Goal: Task Accomplishment & Management: Manage account settings

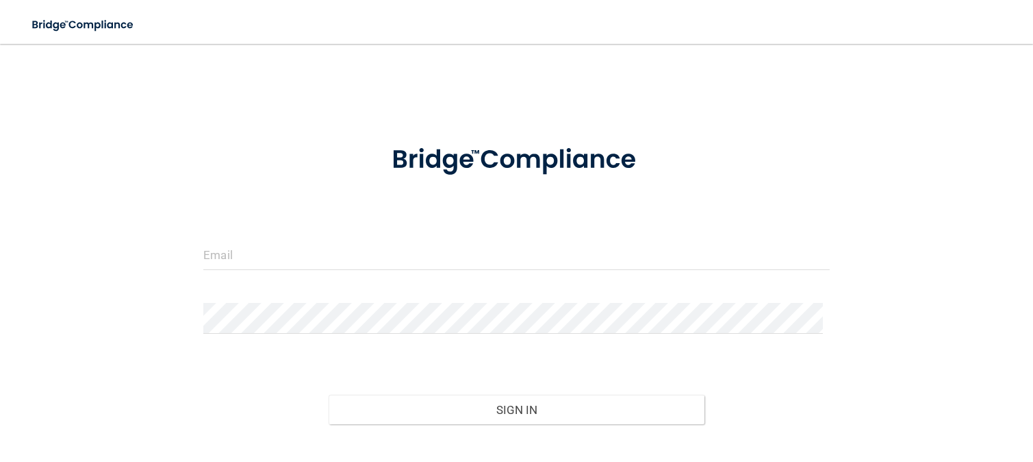
type input "[EMAIL_ADDRESS][DOMAIN_NAME]"
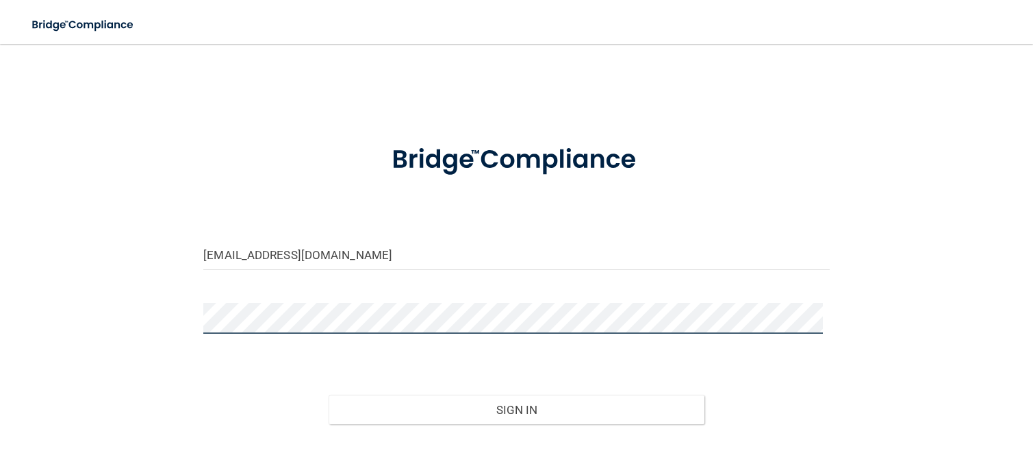
click at [329, 394] on button "Sign In" at bounding box center [517, 409] width 376 height 30
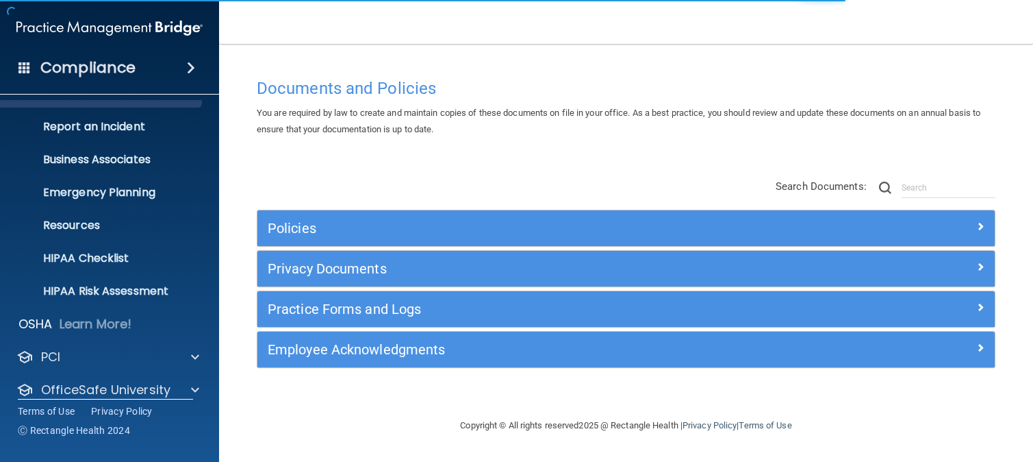
scroll to position [107, 0]
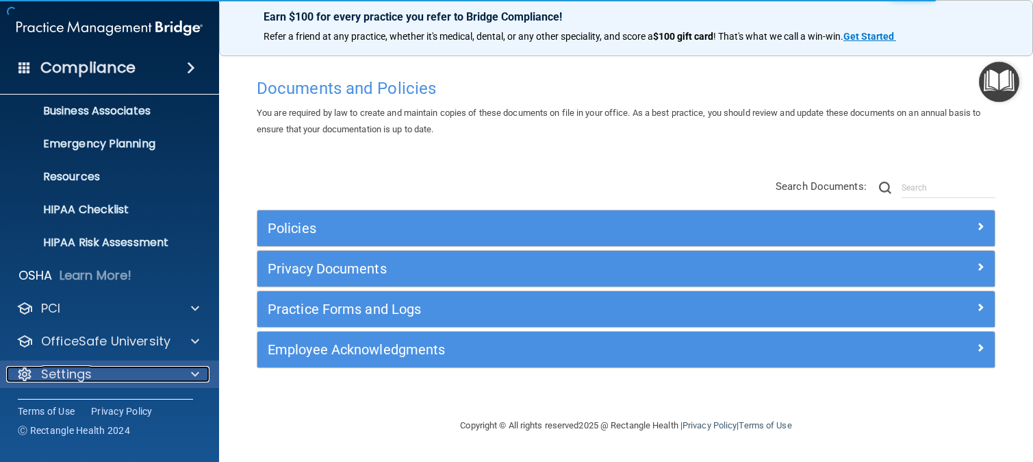
click at [110, 380] on div "Settings" at bounding box center [91, 374] width 170 height 16
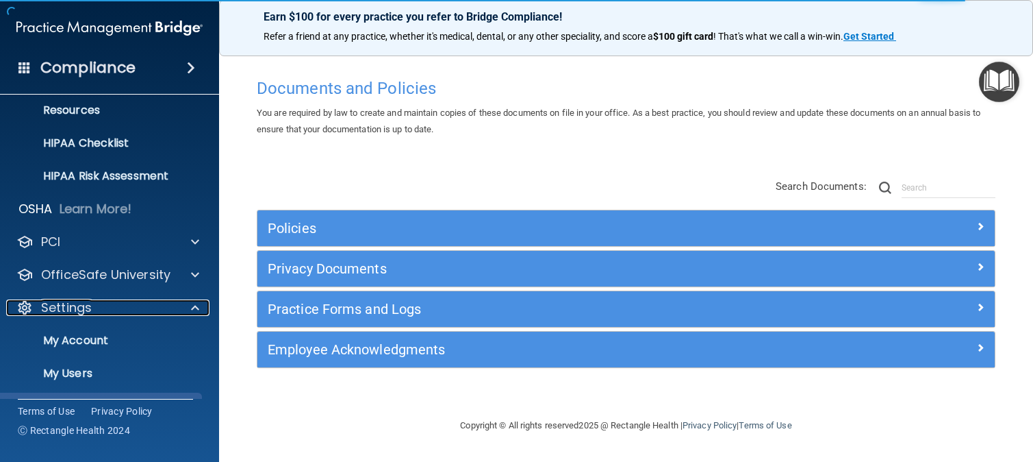
scroll to position [238, 0]
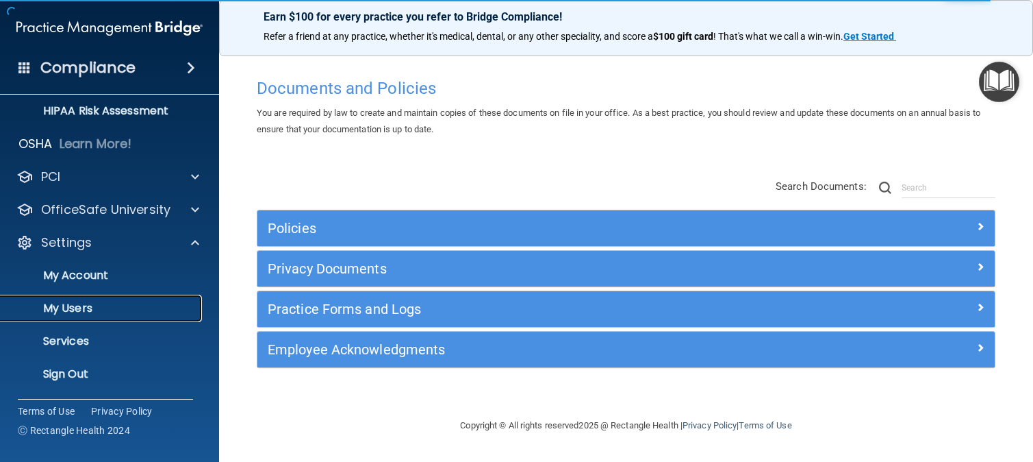
click at [88, 304] on p "My Users" at bounding box center [102, 308] width 187 height 14
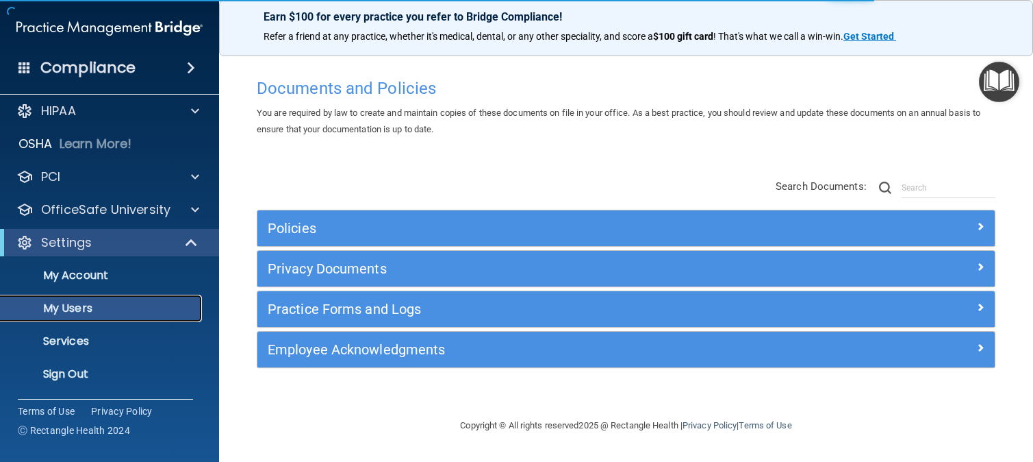
scroll to position [8, 0]
select select "20"
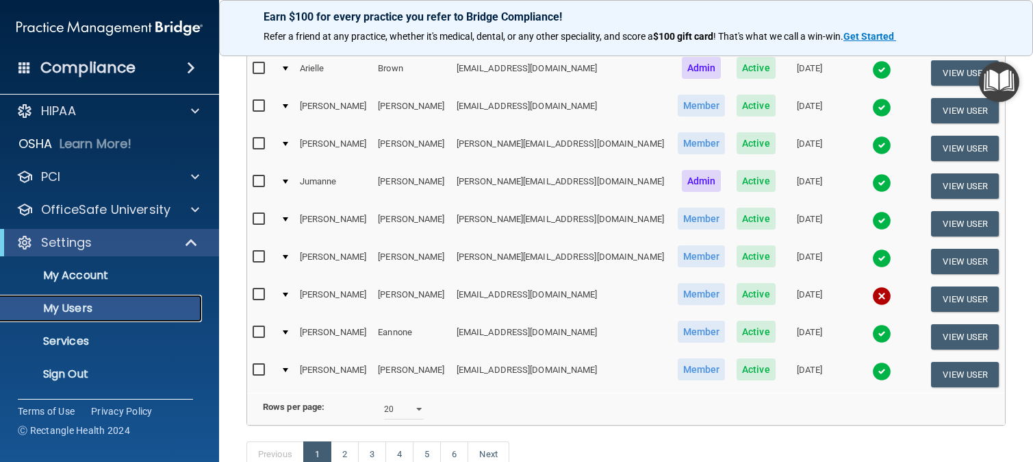
scroll to position [688, 0]
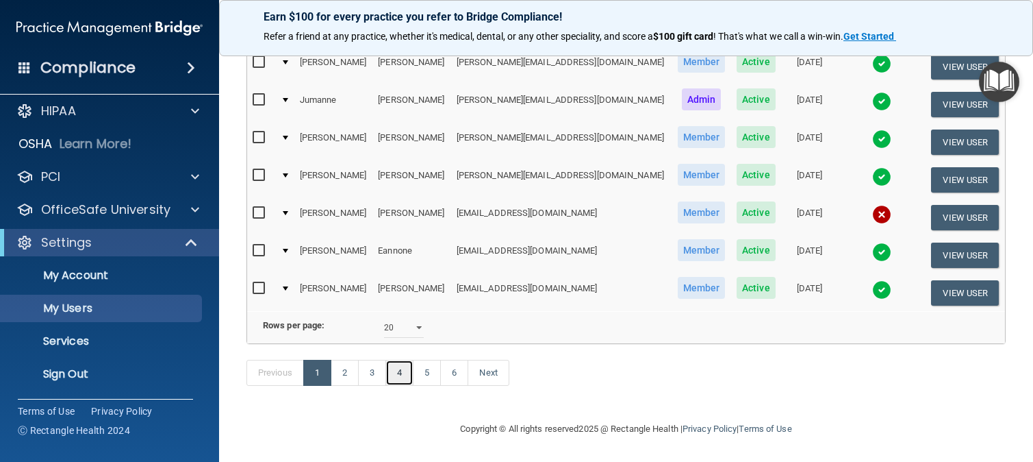
click at [407, 373] on link "4" at bounding box center [400, 373] width 28 height 26
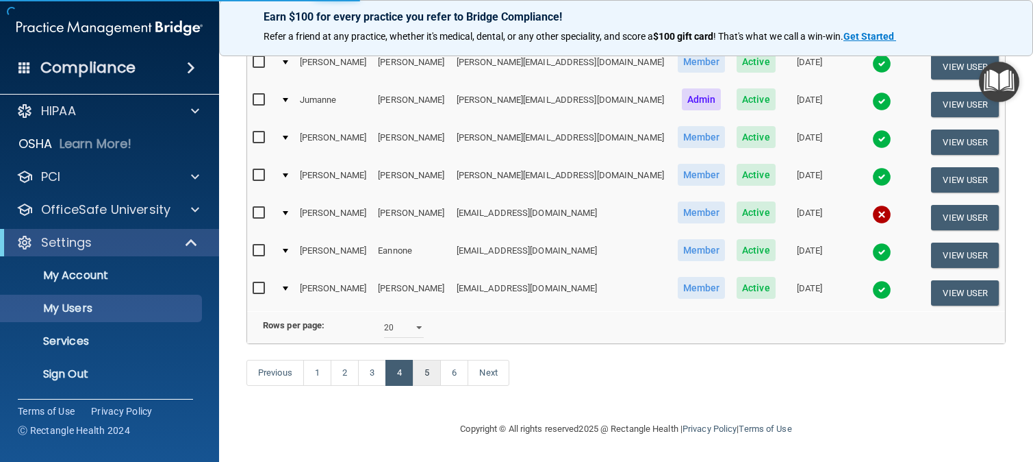
select select "20"
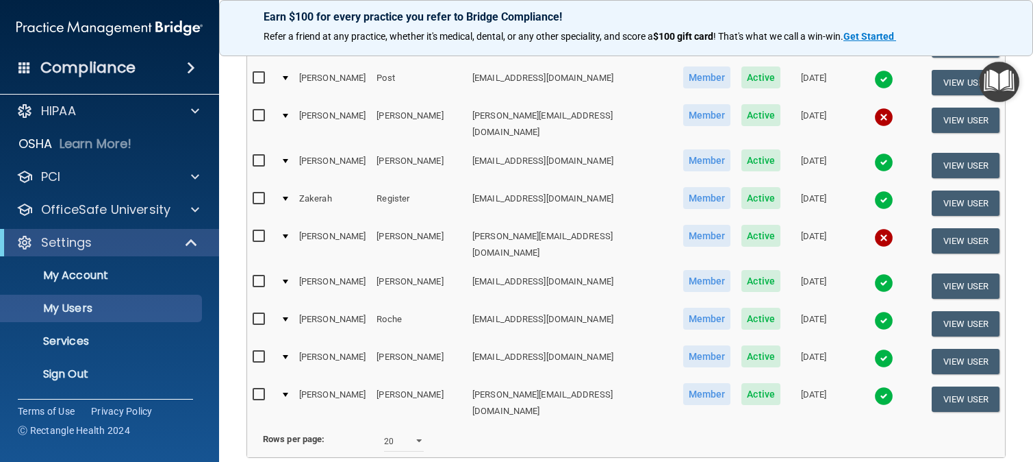
scroll to position [616, 0]
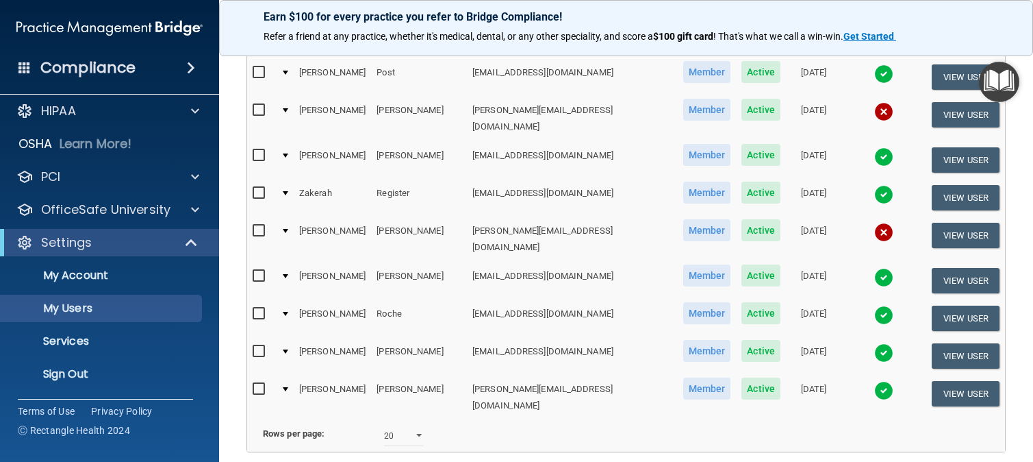
select select "20"
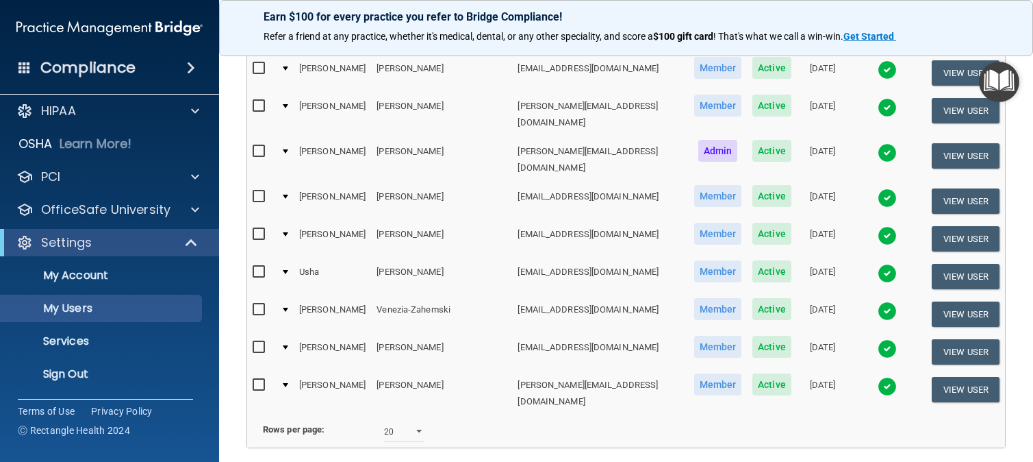
scroll to position [688, 0]
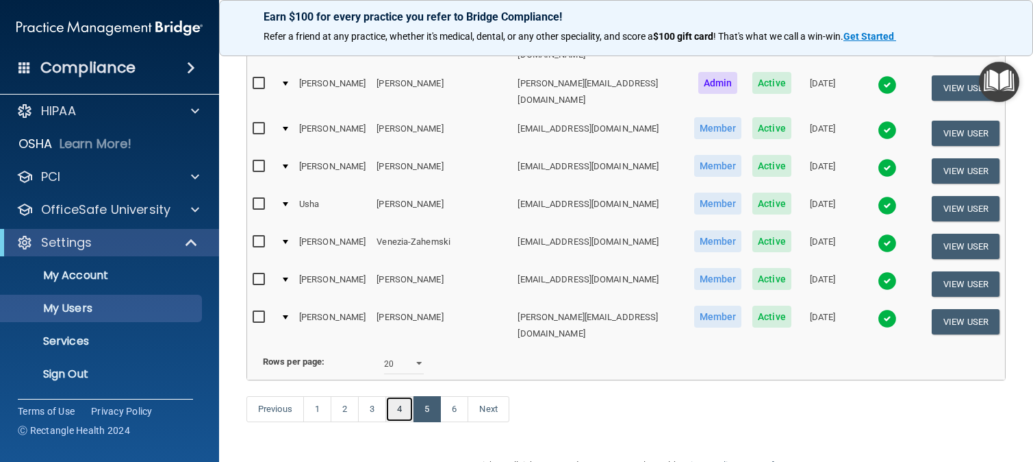
click at [401, 396] on link "4" at bounding box center [400, 409] width 28 height 26
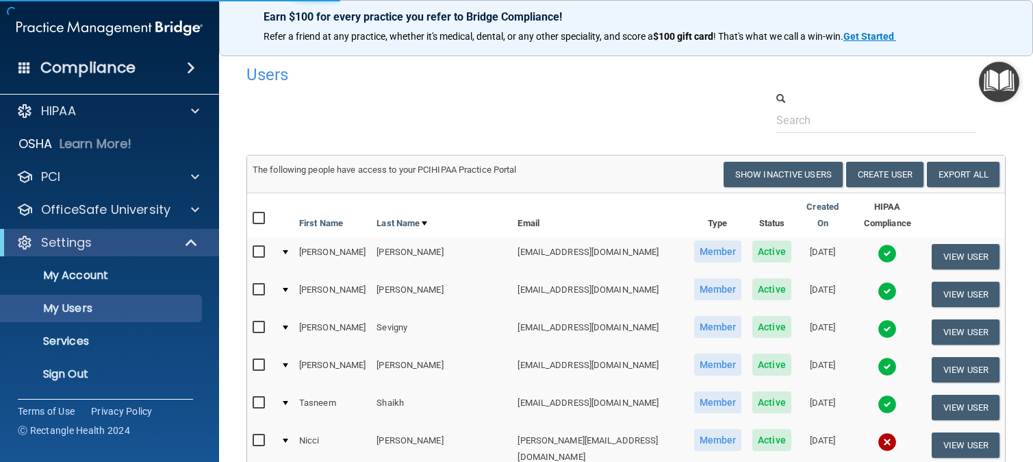
select select "20"
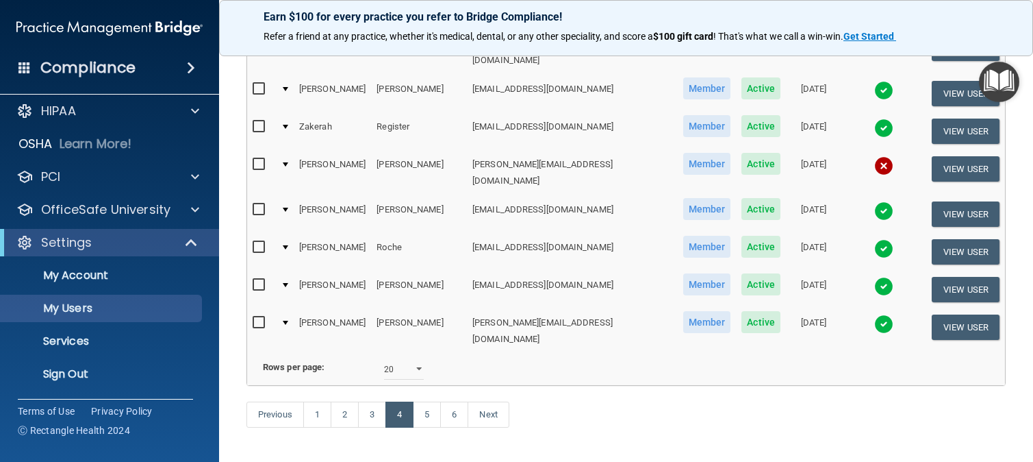
scroll to position [688, 0]
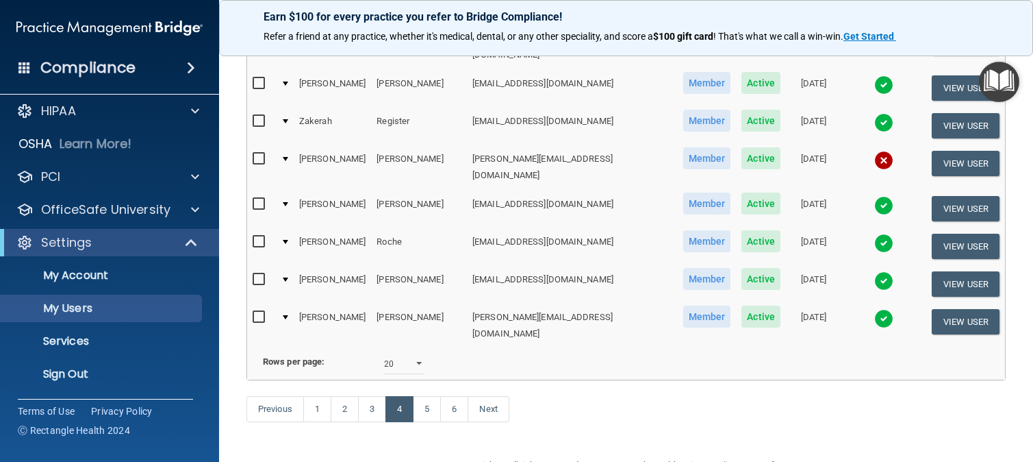
click at [294, 303] on td at bounding box center [284, 325] width 18 height 45
click at [288, 315] on div at bounding box center [285, 317] width 5 height 4
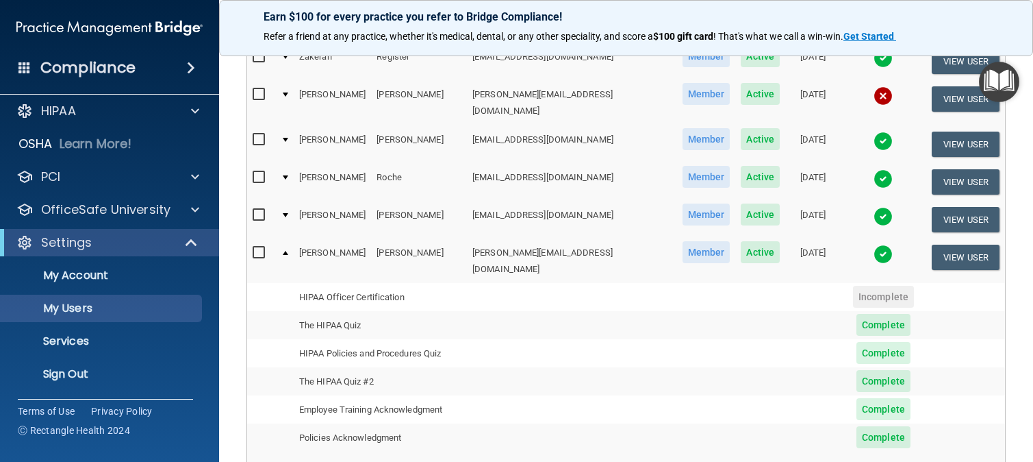
scroll to position [753, 0]
click at [940, 244] on button "View User" at bounding box center [966, 256] width 68 height 25
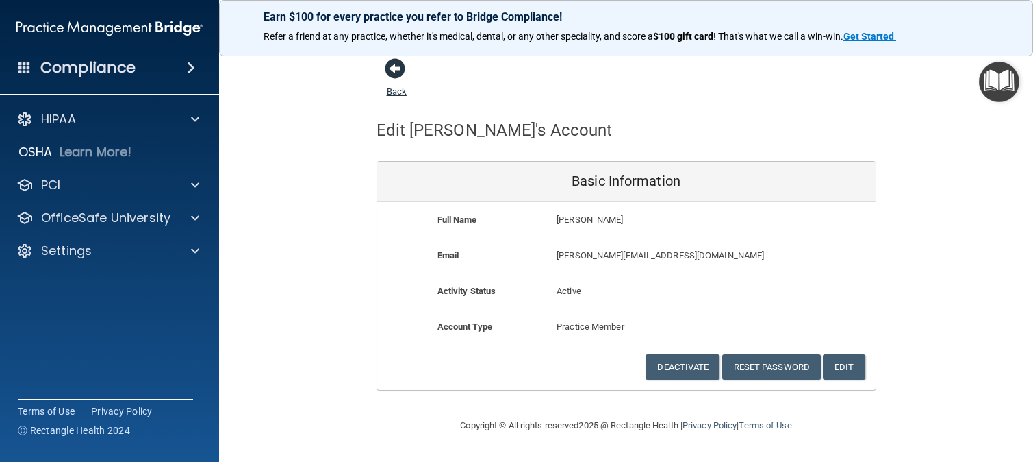
click at [399, 69] on span at bounding box center [395, 68] width 21 height 21
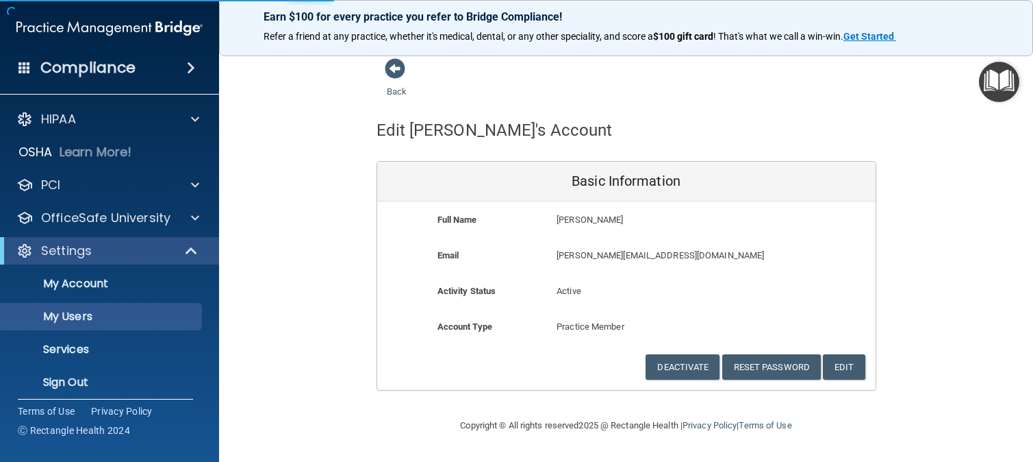
select select "20"
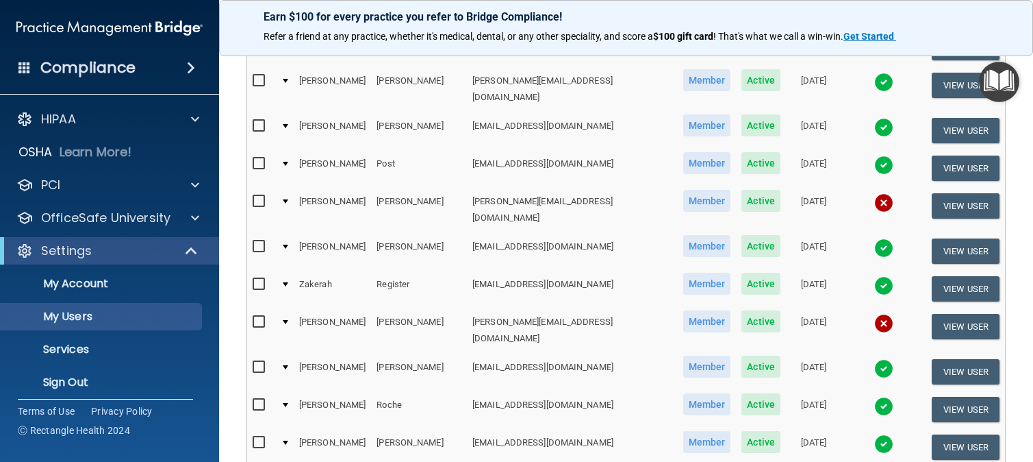
scroll to position [616, 0]
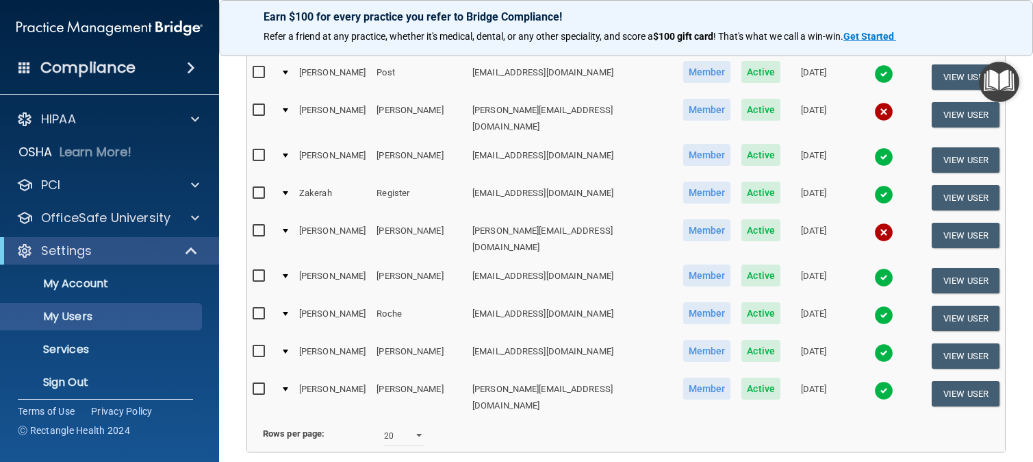
click at [294, 375] on td at bounding box center [284, 397] width 18 height 45
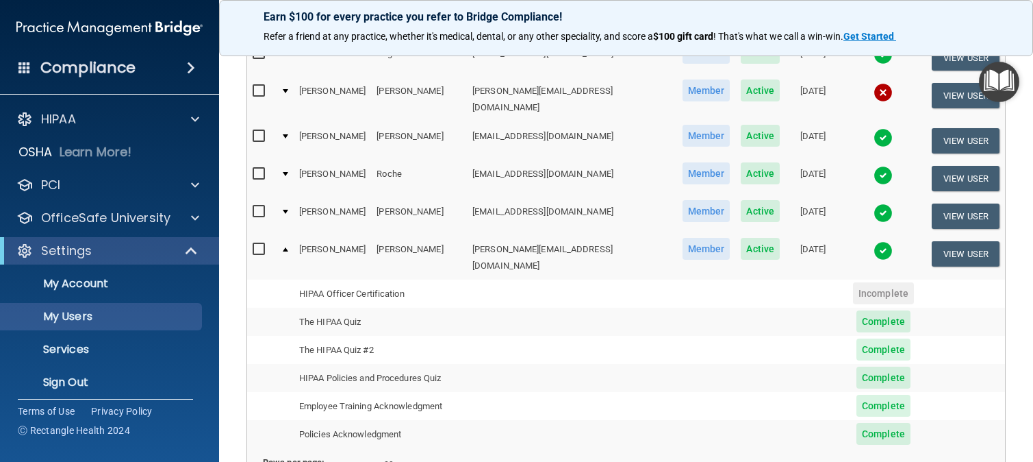
scroll to position [857, 0]
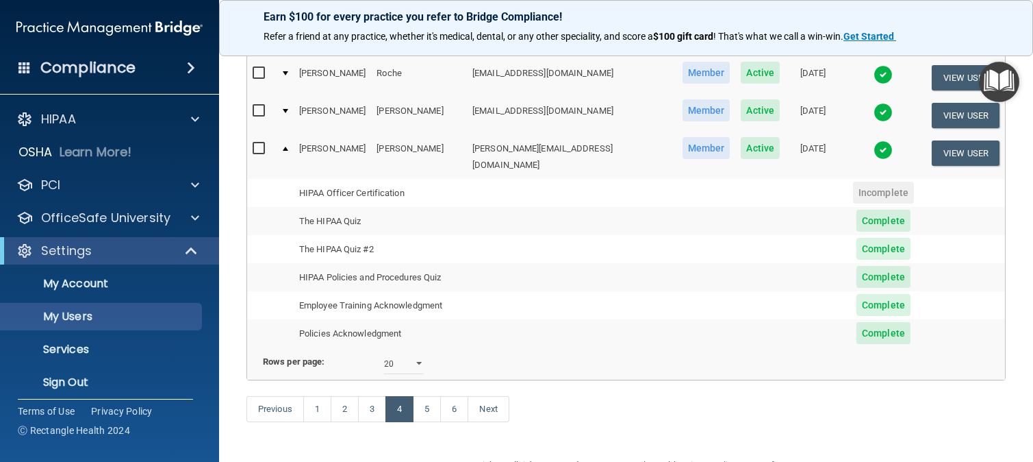
click at [857, 210] on span "Complete" at bounding box center [884, 221] width 54 height 22
click at [857, 238] on span "Complete" at bounding box center [884, 249] width 54 height 22
drag, startPoint x: 853, startPoint y: 207, endPoint x: 855, endPoint y: 221, distance: 14.5
click at [853, 263] on td "Complete" at bounding box center [884, 277] width 86 height 28
click at [856, 291] on td "Complete" at bounding box center [884, 305] width 86 height 28
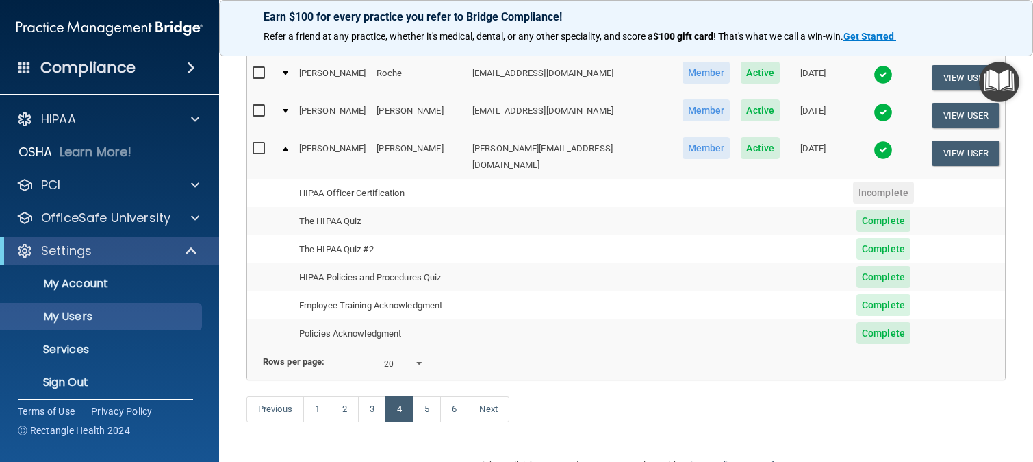
click at [857, 294] on span "Complete" at bounding box center [884, 305] width 54 height 22
